Goal: Task Accomplishment & Management: Manage account settings

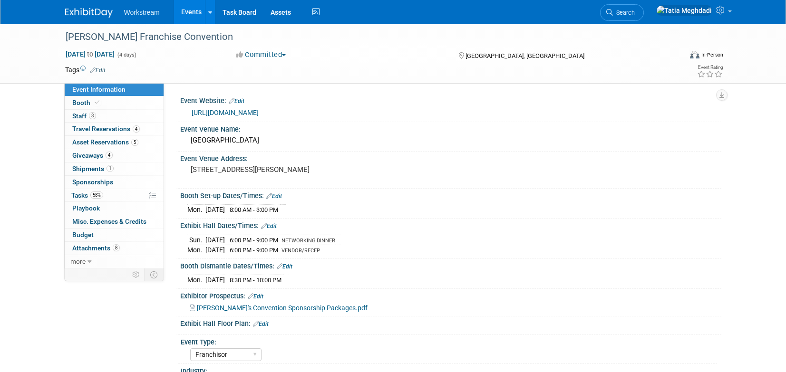
select select "Franchisor"
select select "Restaurant"
select select "No"
select select "[PERSON_NAME]"
click at [726, 17] on link at bounding box center [693, 12] width 85 height 24
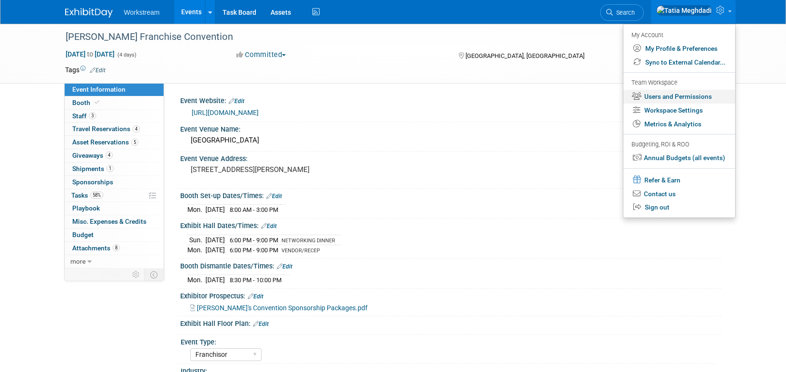
click at [685, 93] on link "Users and Permissions" at bounding box center [679, 97] width 112 height 14
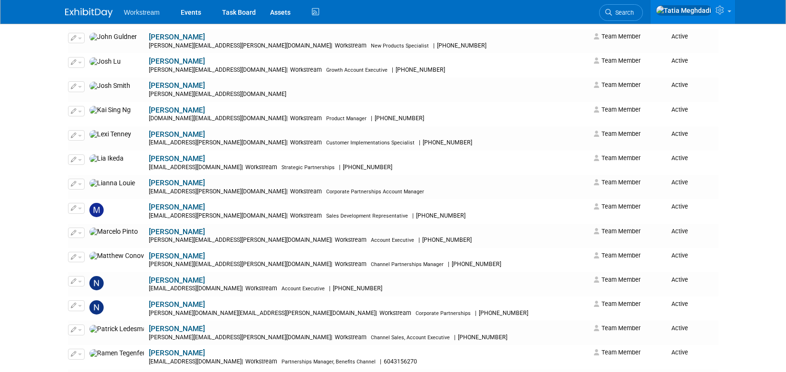
scroll to position [742, 0]
